Goal: Task Accomplishment & Management: Use online tool/utility

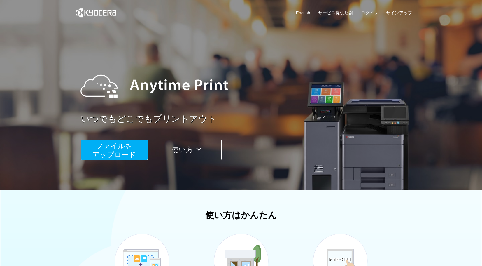
click at [135, 154] on span "ファイルを ​​アップロード" at bounding box center [114, 150] width 43 height 17
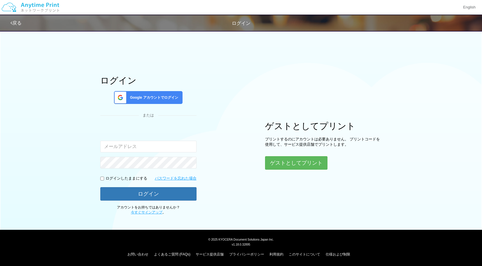
click at [173, 100] on span "Google アカウントでログイン" at bounding box center [153, 97] width 50 height 5
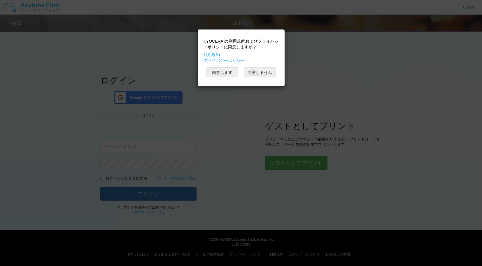
click at [222, 77] on button "同意します" at bounding box center [222, 72] width 32 height 10
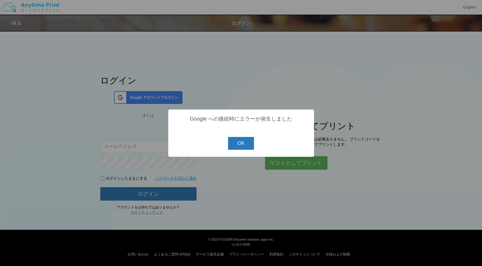
click at [237, 144] on button "OK" at bounding box center [241, 143] width 26 height 13
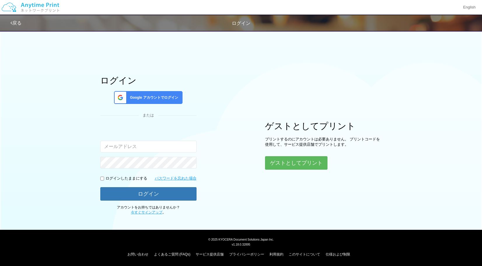
click at [101, 178] on input "checkbox" at bounding box center [102, 179] width 4 height 4
checkbox input "true"
click at [153, 92] on div "Google アカウントでログイン" at bounding box center [148, 97] width 69 height 13
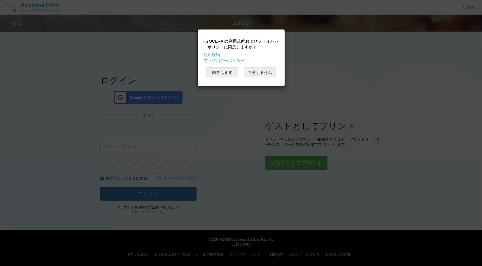
click at [224, 72] on button "同意します" at bounding box center [222, 72] width 32 height 10
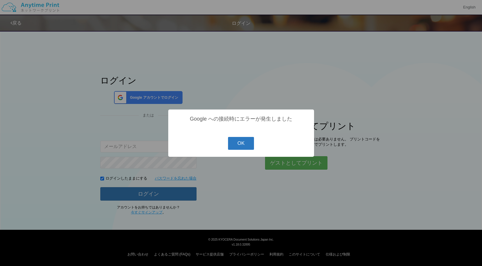
click at [243, 146] on button "OK" at bounding box center [241, 143] width 26 height 13
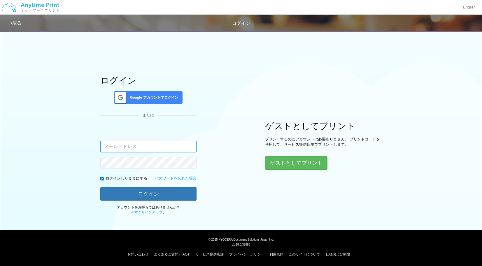
click at [126, 149] on input "email" at bounding box center [148, 147] width 96 height 12
type input "ｇ"
type input "[EMAIL_ADDRESS][DOMAIN_NAME]"
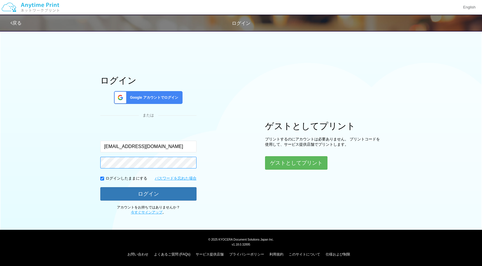
click at [148, 193] on button "ログイン" at bounding box center [148, 193] width 96 height 13
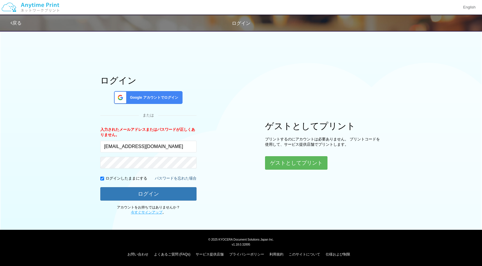
click at [179, 178] on link "パスワードを忘れた場合" at bounding box center [176, 179] width 42 height 6
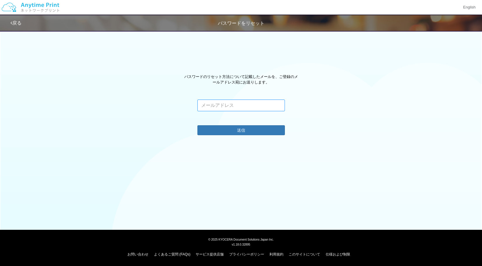
click at [249, 107] on input "email" at bounding box center [242, 106] width 88 height 12
type input "[EMAIL_ADDRESS][DOMAIN_NAME]"
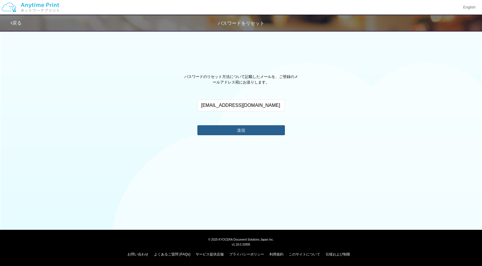
click at [250, 133] on button "送信" at bounding box center [242, 130] width 88 height 10
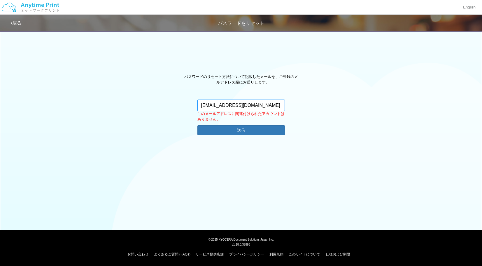
click at [261, 104] on input "[EMAIL_ADDRESS][DOMAIN_NAME]" at bounding box center [242, 106] width 88 height 12
click at [15, 25] on link "戻る" at bounding box center [16, 22] width 11 height 5
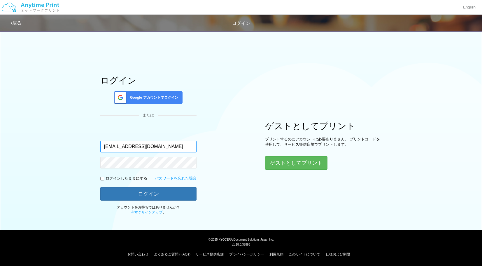
type input "[EMAIL_ADDRESS][DOMAIN_NAME]"
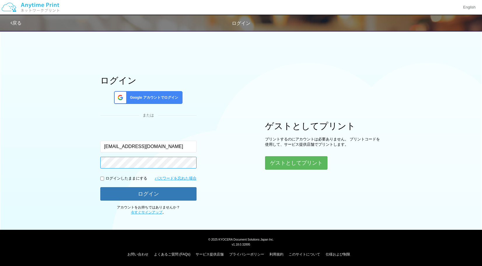
click at [148, 193] on button "ログイン" at bounding box center [148, 193] width 96 height 13
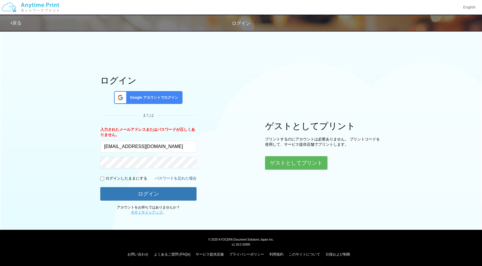
click at [176, 176] on link "パスワードを忘れた場合" at bounding box center [176, 179] width 42 height 6
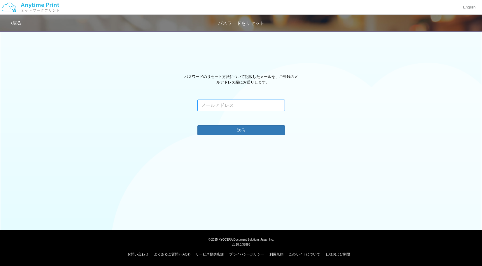
click at [247, 108] on input "email" at bounding box center [242, 106] width 88 height 12
type input "[EMAIL_ADDRESS][DOMAIN_NAME]"
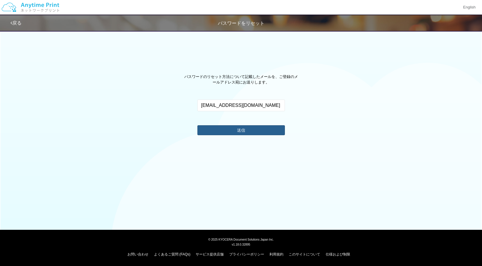
click at [245, 131] on button "送信" at bounding box center [242, 130] width 88 height 10
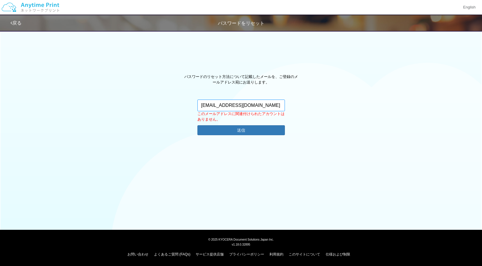
click at [276, 107] on input "[EMAIL_ADDRESS][DOMAIN_NAME]" at bounding box center [242, 106] width 88 height 12
click at [17, 23] on link "戻る" at bounding box center [16, 22] width 11 height 5
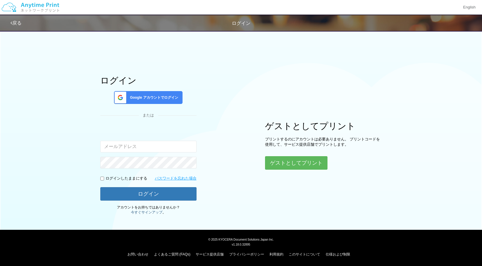
click at [149, 212] on link "今すぐサインアップ" at bounding box center [147, 212] width 32 height 4
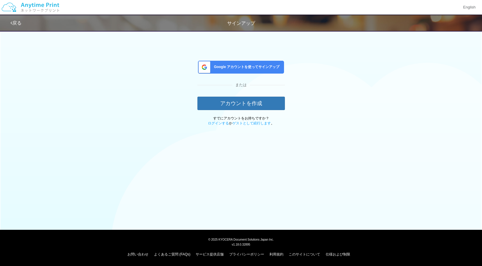
click at [274, 67] on span "Google アカウントを使ってサインアップ" at bounding box center [246, 67] width 68 height 5
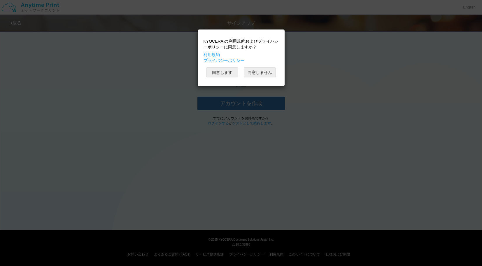
click at [220, 76] on button "同意します" at bounding box center [222, 72] width 32 height 10
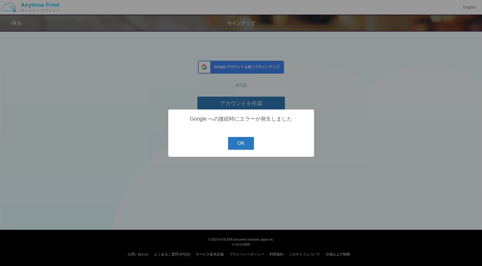
click at [237, 145] on button "OK" at bounding box center [241, 143] width 26 height 13
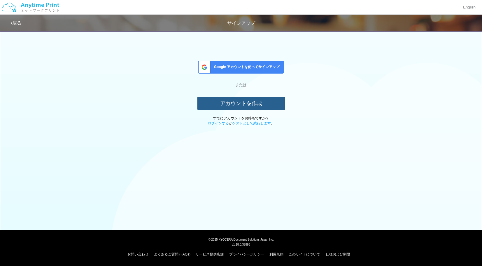
click at [266, 101] on button "アカウントを作成" at bounding box center [242, 103] width 88 height 13
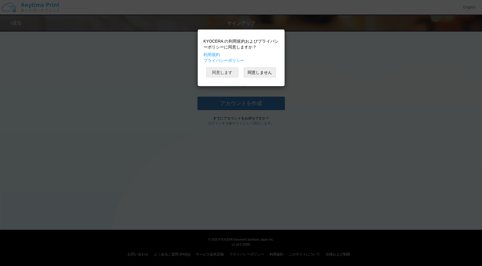
click at [228, 70] on button "同意します" at bounding box center [222, 72] width 32 height 10
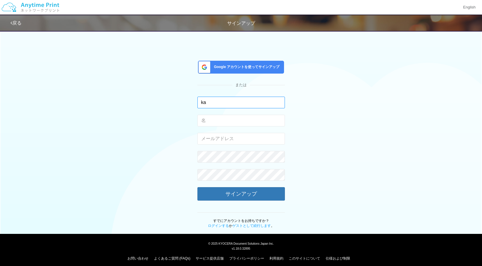
type input "k"
type input "[PERSON_NAME]"
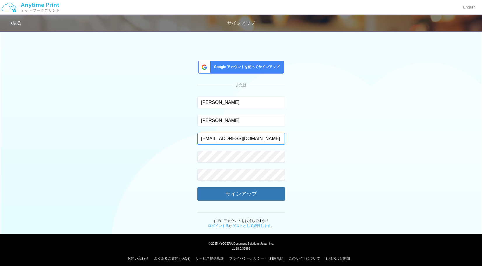
type input "[EMAIL_ADDRESS][DOMAIN_NAME]"
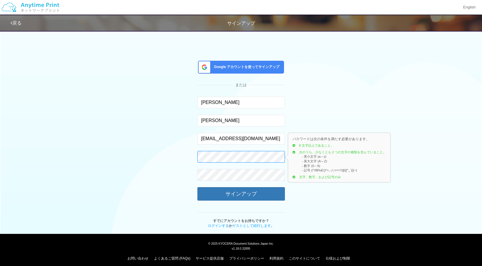
click at [174, 156] on div "Google アカウントを使ってサインアップ または [PERSON_NAME] 入力できるのは文字のみです。 [PERSON_NAME] 入力できるのは文字…" at bounding box center [242, 127] width 342 height 201
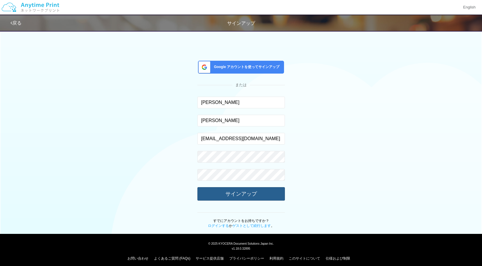
click at [265, 190] on button "サインアップ" at bounding box center [242, 193] width 88 height 13
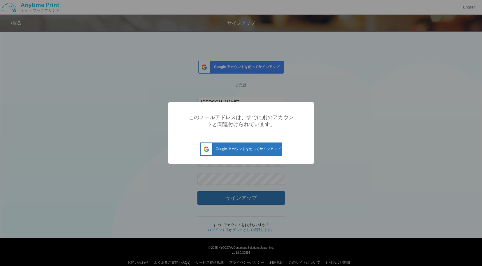
click at [256, 149] on span "Google アカウントを使ってサインアップ" at bounding box center [241, 149] width 80 height 4
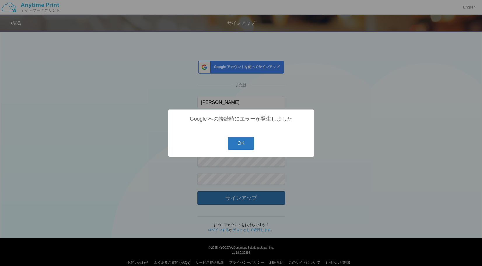
click at [245, 146] on button "OK" at bounding box center [241, 143] width 26 height 13
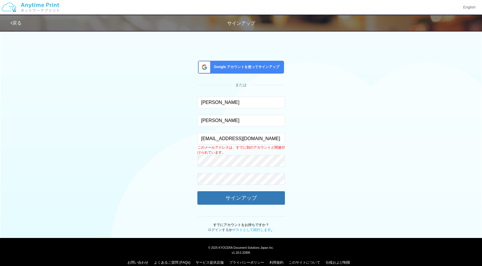
click at [216, 228] on link "ログインする" at bounding box center [218, 230] width 21 height 4
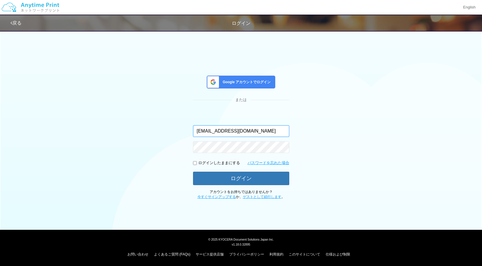
type input "[EMAIL_ADDRESS][DOMAIN_NAME]"
click at [219, 161] on p "ログインしたままにする" at bounding box center [219, 163] width 42 height 6
click at [194, 163] on input "checkbox" at bounding box center [195, 163] width 4 height 4
checkbox input "true"
click at [241, 177] on button "ログイン" at bounding box center [241, 178] width 96 height 13
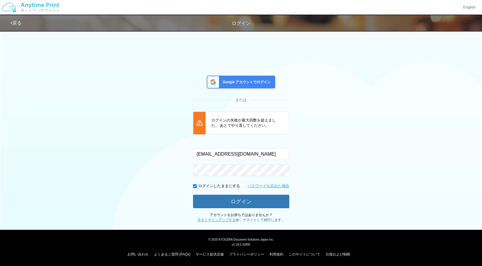
click at [266, 219] on link "ゲストとして続行します" at bounding box center [262, 220] width 39 height 4
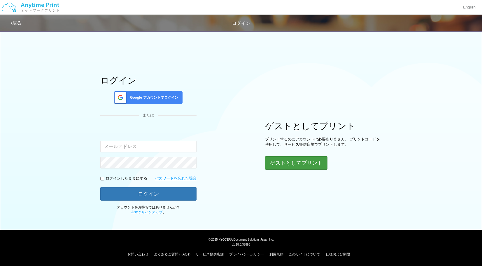
click at [322, 165] on button "ゲストとしてプリント" at bounding box center [296, 162] width 62 height 13
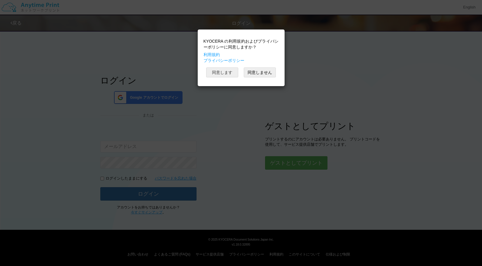
click at [217, 72] on button "同意します" at bounding box center [222, 72] width 32 height 10
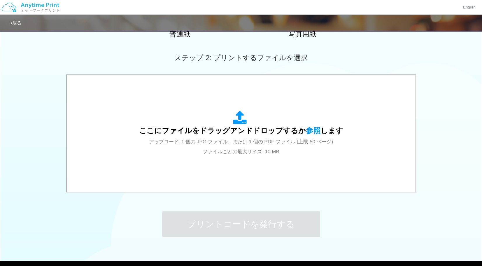
scroll to position [148, 0]
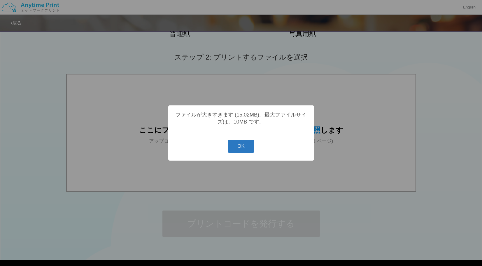
click at [234, 149] on button "OK" at bounding box center [241, 146] width 26 height 13
click at [244, 149] on button "OK" at bounding box center [241, 146] width 26 height 13
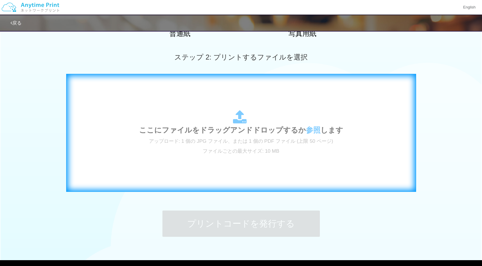
click at [215, 128] on span "ここにファイルをドラッグアンドドロップするか 参照 します" at bounding box center [241, 130] width 204 height 8
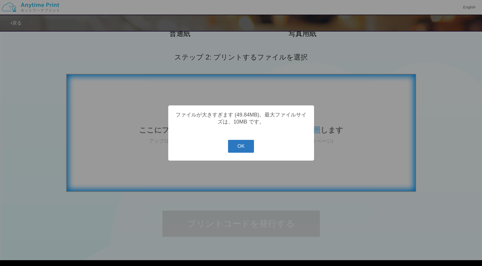
click at [245, 149] on button "OK" at bounding box center [241, 146] width 26 height 13
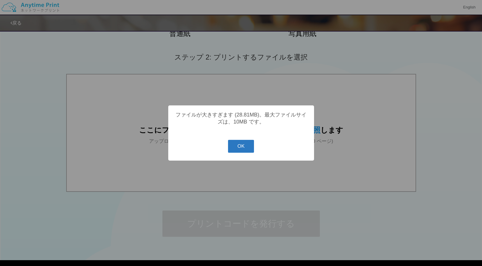
click at [240, 148] on button "OK" at bounding box center [241, 146] width 26 height 13
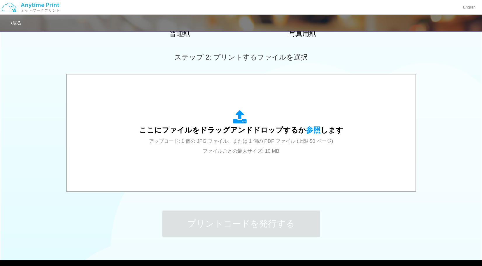
click at [311, 129] on span "参照" at bounding box center [313, 130] width 15 height 8
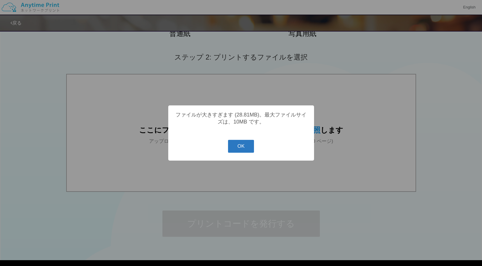
click at [243, 147] on button "OK" at bounding box center [241, 146] width 26 height 13
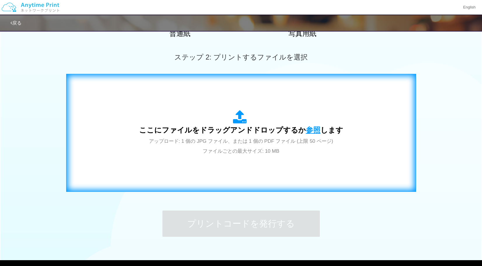
click at [312, 128] on span "参照" at bounding box center [313, 130] width 15 height 8
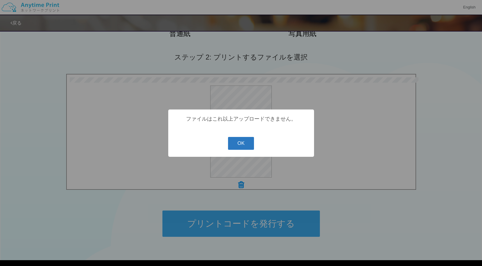
click at [239, 147] on button "OK" at bounding box center [241, 143] width 26 height 13
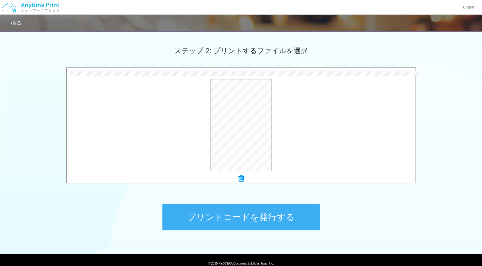
scroll to position [154, 0]
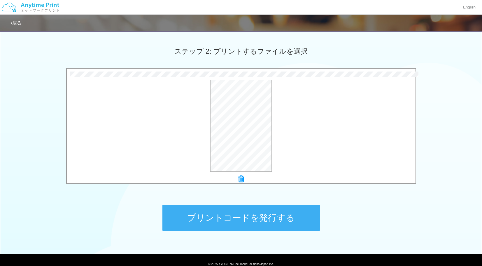
click at [240, 178] on icon at bounding box center [241, 179] width 6 height 8
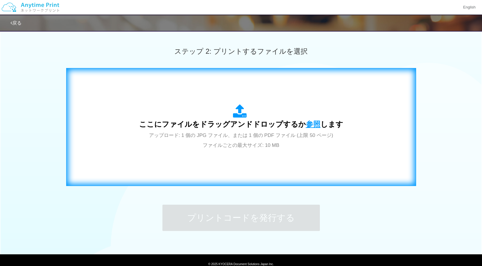
click at [312, 126] on span "参照" at bounding box center [313, 124] width 15 height 8
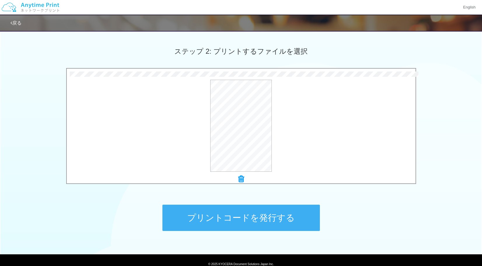
click at [273, 214] on button "プリントコードを発行する" at bounding box center [242, 218] width 158 height 26
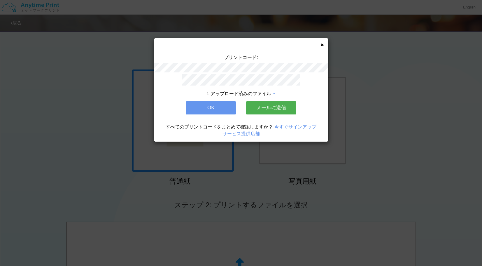
click at [217, 107] on button "OK" at bounding box center [211, 107] width 50 height 13
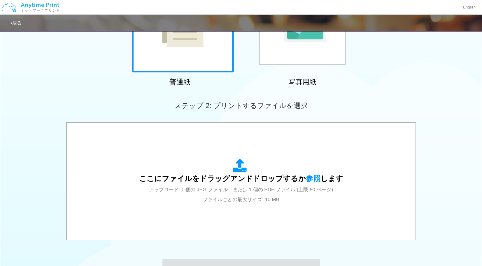
scroll to position [128, 0]
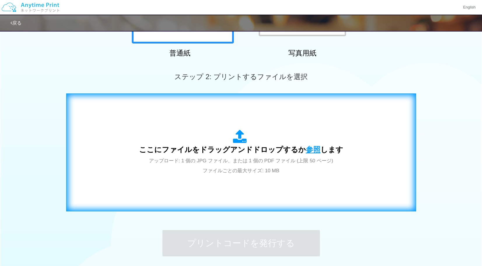
click at [311, 149] on span "参照" at bounding box center [313, 149] width 15 height 8
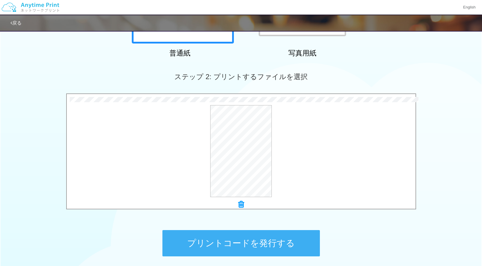
click at [280, 240] on button "プリントコードを発行する" at bounding box center [242, 243] width 158 height 26
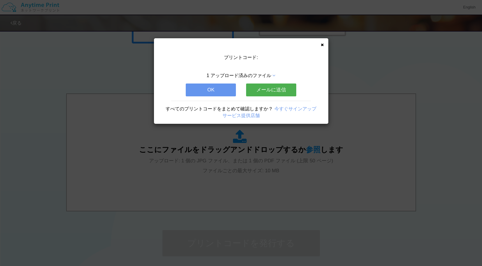
scroll to position [0, 0]
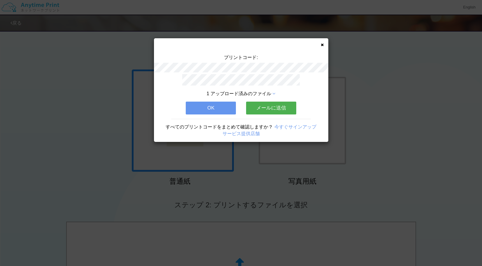
click at [209, 99] on div "1 アップロード済みのファイル OK メールに送信 すべてのプリントコードをまとめて確認しますか？ 今すぐサインアップ サービス提供店舗" at bounding box center [241, 108] width 175 height 68
click at [211, 108] on button "OK" at bounding box center [211, 108] width 50 height 13
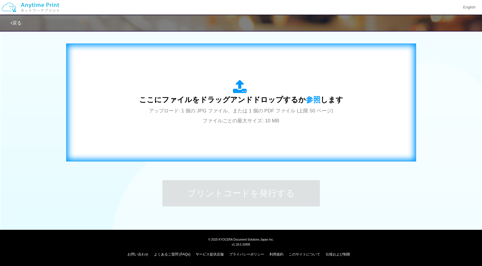
scroll to position [178, 0]
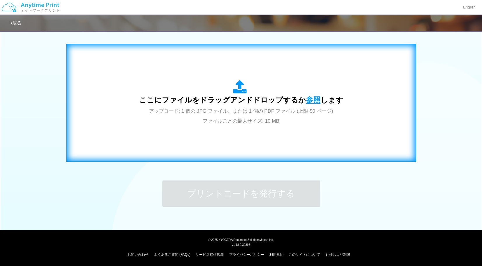
click at [309, 99] on span "参照" at bounding box center [313, 100] width 15 height 8
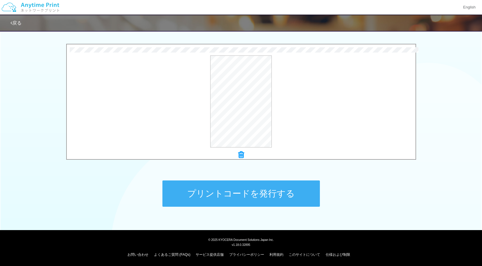
click at [241, 194] on button "プリントコードを発行する" at bounding box center [242, 193] width 158 height 26
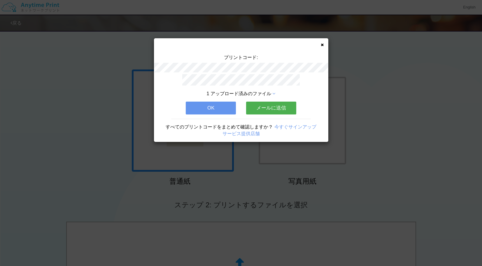
click at [218, 106] on button "OK" at bounding box center [211, 108] width 50 height 13
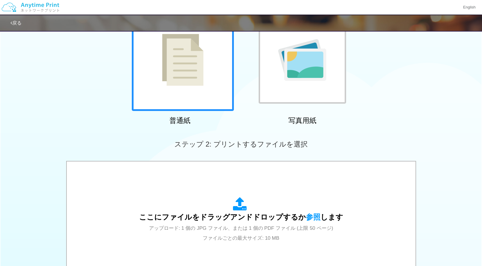
scroll to position [63, 0]
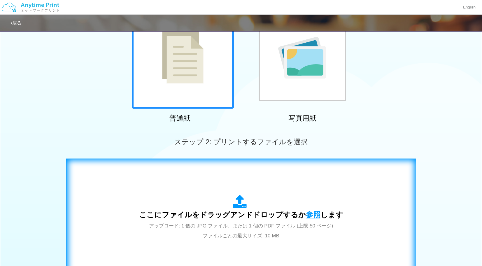
click at [308, 211] on span "参照" at bounding box center [313, 214] width 15 height 8
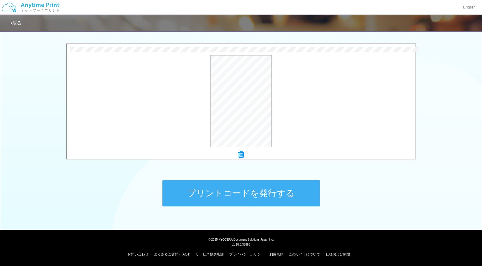
scroll to position [178, 0]
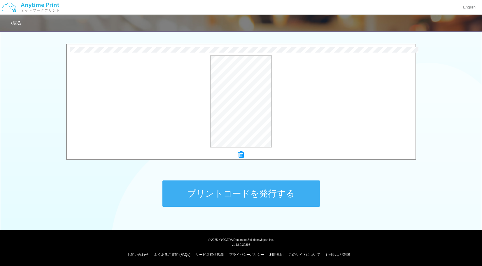
click at [269, 197] on button "プリントコードを発行する" at bounding box center [242, 193] width 158 height 26
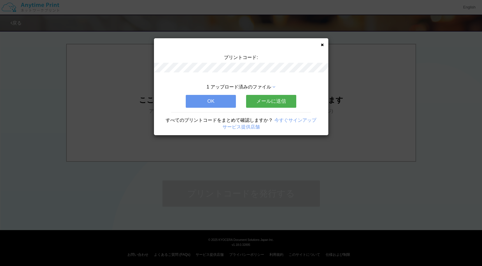
scroll to position [0, 0]
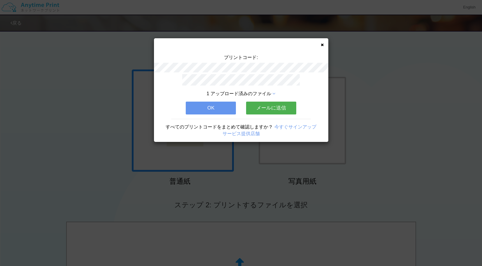
click at [228, 106] on button "OK" at bounding box center [211, 108] width 50 height 13
